Goal: Transaction & Acquisition: Purchase product/service

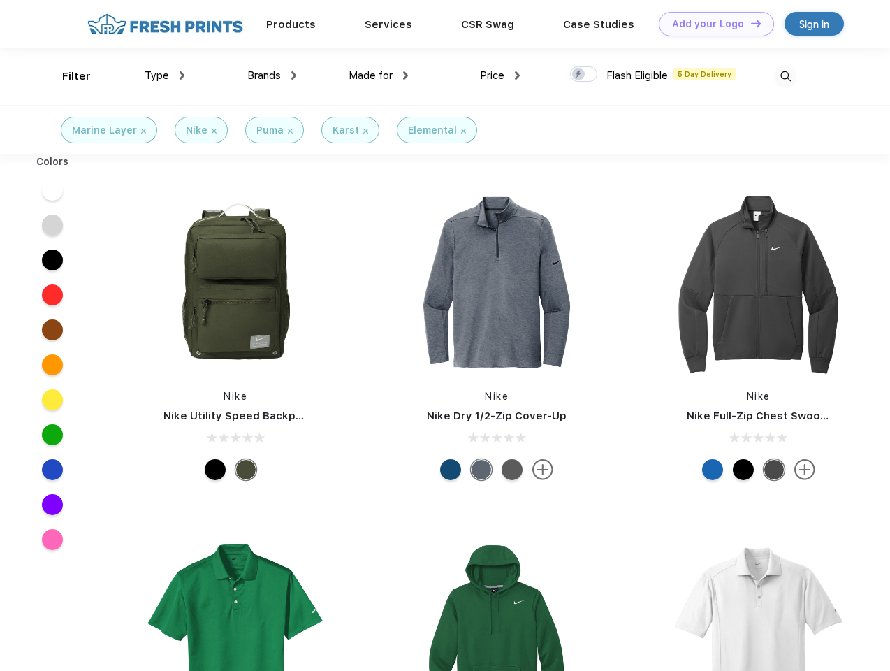
click at [711, 24] on link "Add your Logo Design Tool" at bounding box center [716, 24] width 115 height 24
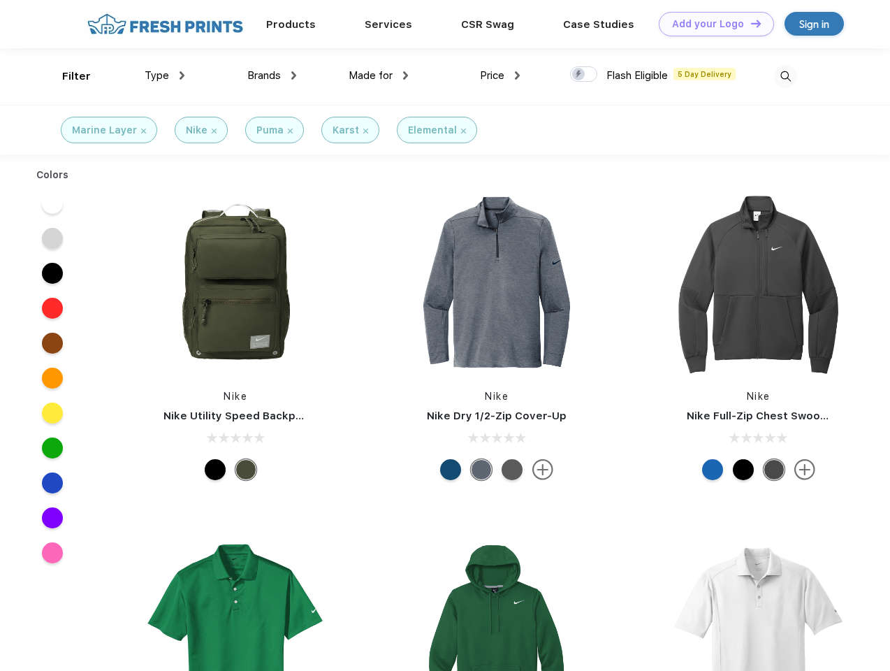
click at [0, 0] on div "Design Tool" at bounding box center [0, 0] width 0 height 0
click at [750, 23] on link "Add your Logo Design Tool" at bounding box center [716, 24] width 115 height 24
click at [67, 76] on div "Filter" at bounding box center [76, 76] width 29 height 16
click at [165, 75] on span "Type" at bounding box center [157, 75] width 24 height 13
click at [272, 75] on span "Brands" at bounding box center [264, 75] width 34 height 13
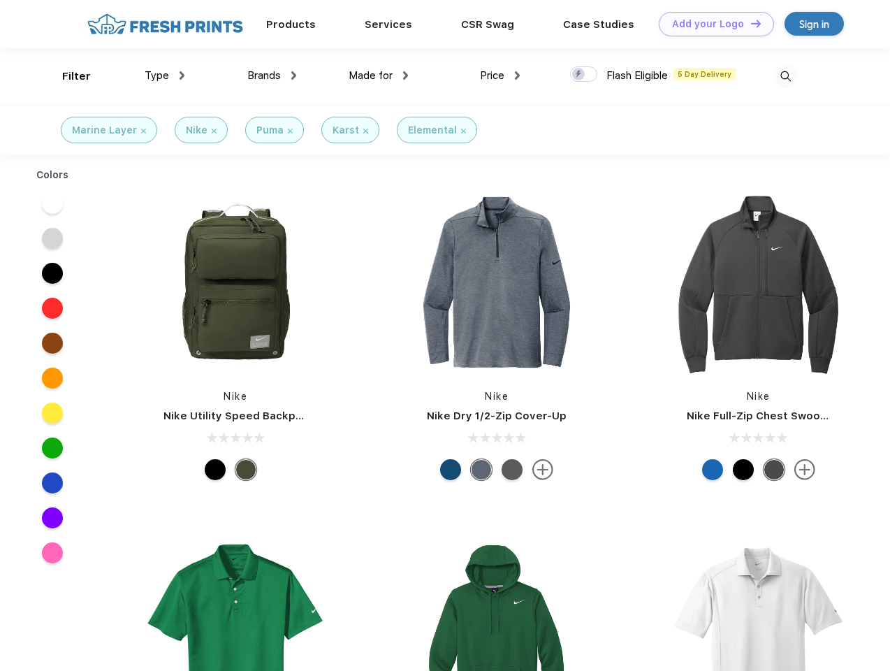
click at [379, 75] on span "Made for" at bounding box center [371, 75] width 44 height 13
click at [500, 75] on span "Price" at bounding box center [492, 75] width 24 height 13
click at [584, 75] on div at bounding box center [583, 73] width 27 height 15
click at [579, 75] on input "checkbox" at bounding box center [574, 70] width 9 height 9
click at [785, 76] on img at bounding box center [785, 76] width 23 height 23
